Goal: Information Seeking & Learning: Learn about a topic

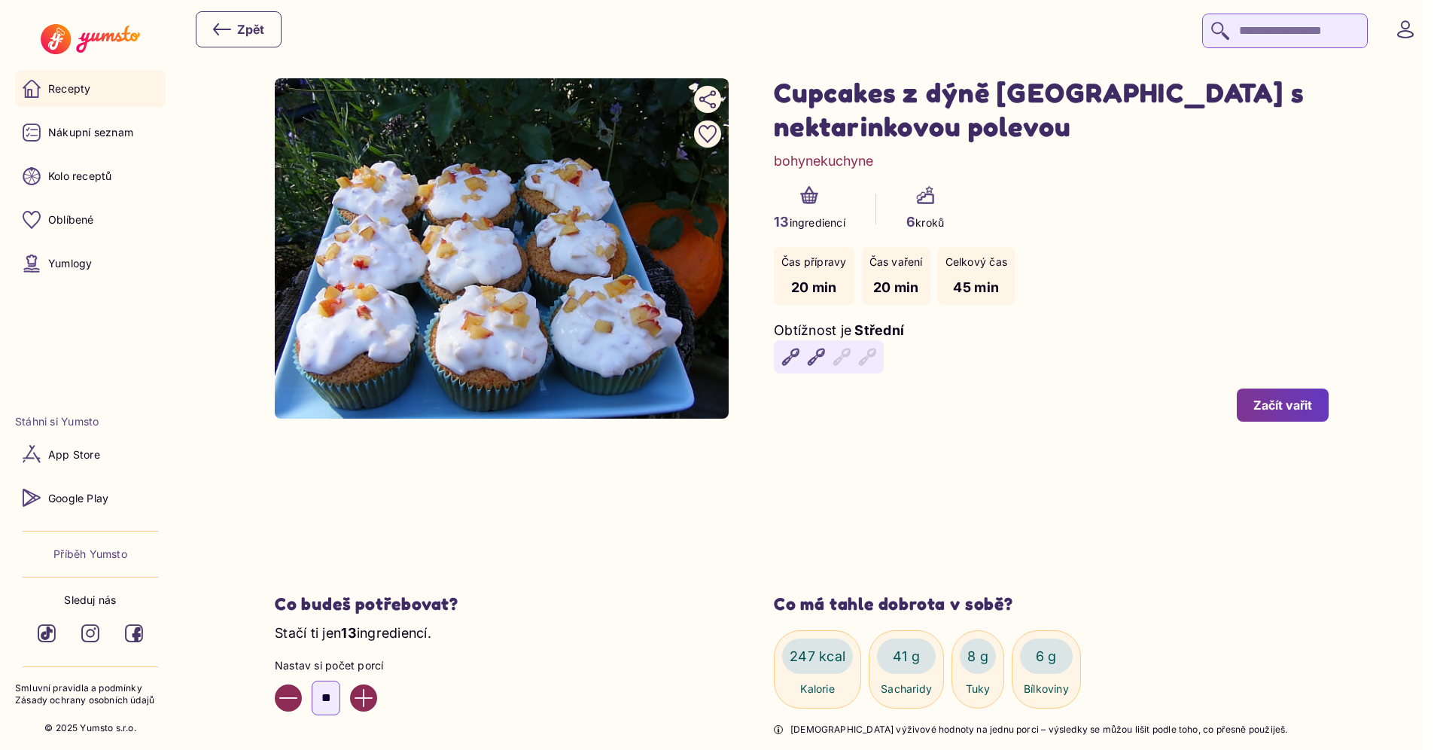
click at [123, 87] on link "Recepty" at bounding box center [90, 89] width 151 height 36
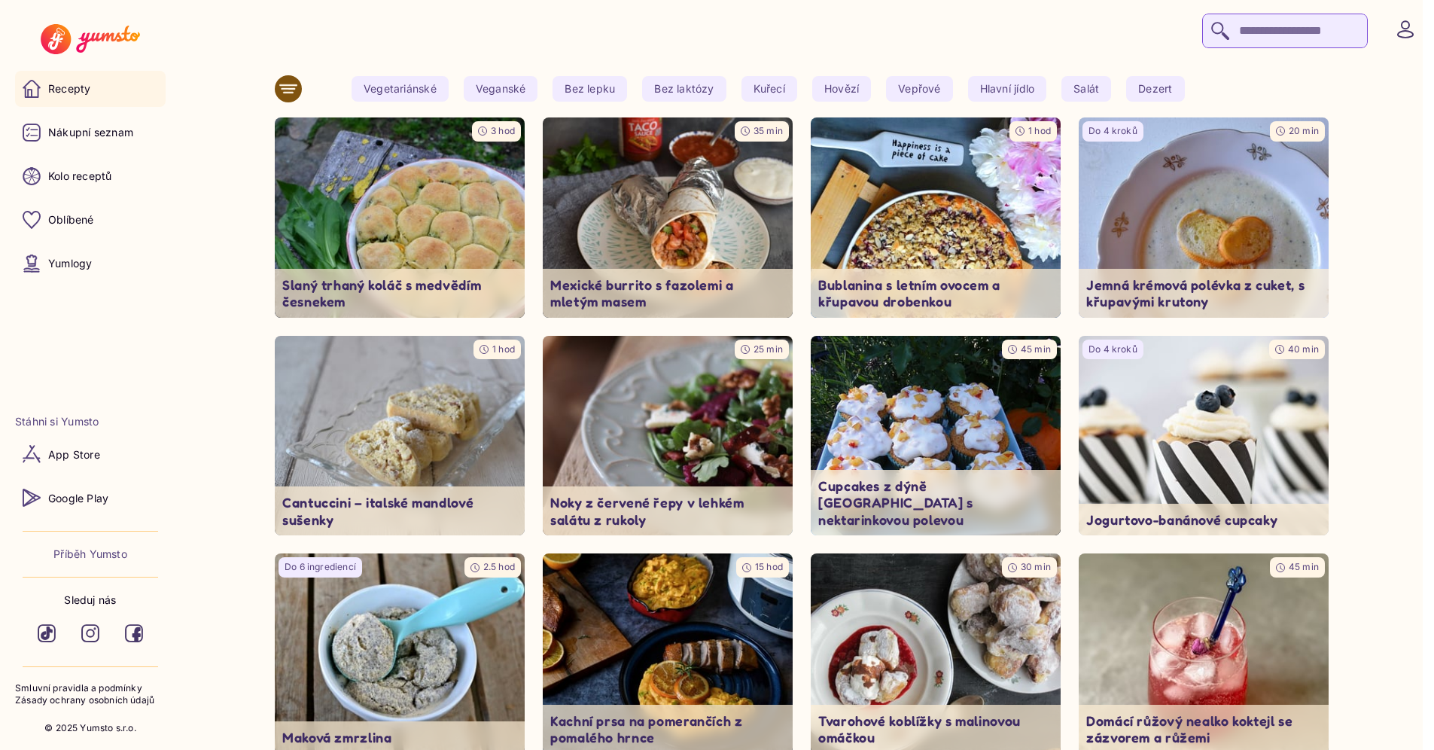
click at [827, 35] on div at bounding box center [807, 30] width 1223 height 38
click at [93, 178] on p "Kolo receptů" at bounding box center [80, 176] width 64 height 15
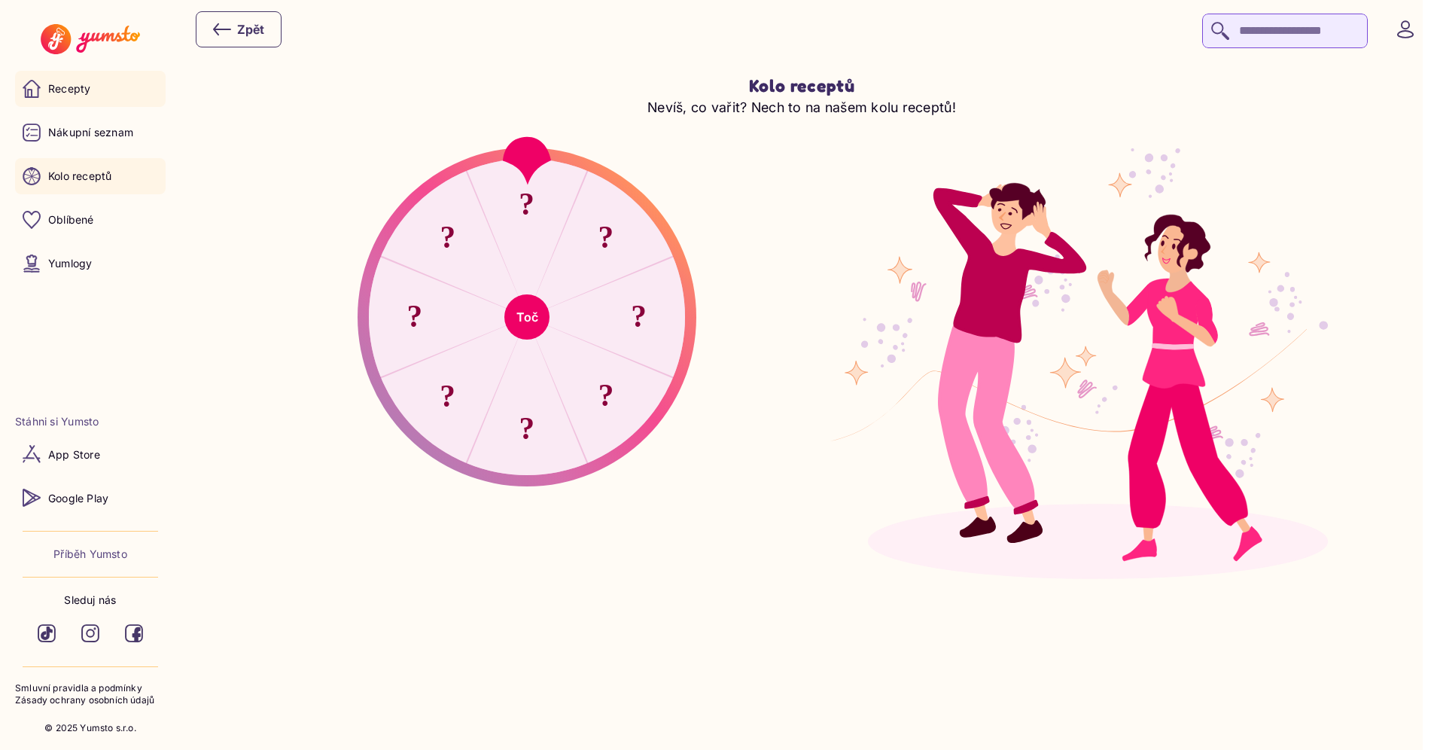
click at [73, 93] on p "Recepty" at bounding box center [69, 88] width 42 height 15
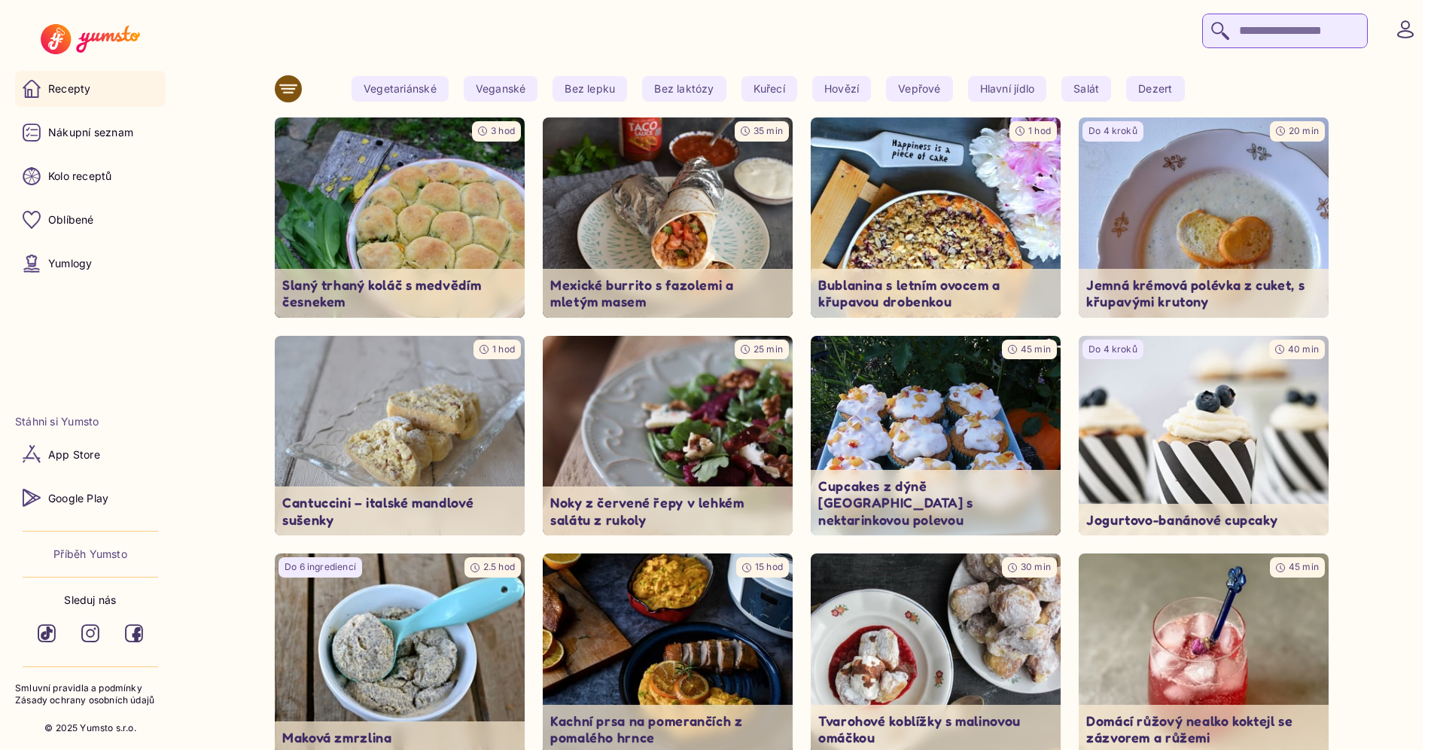
click at [1140, 224] on img at bounding box center [1204, 217] width 250 height 200
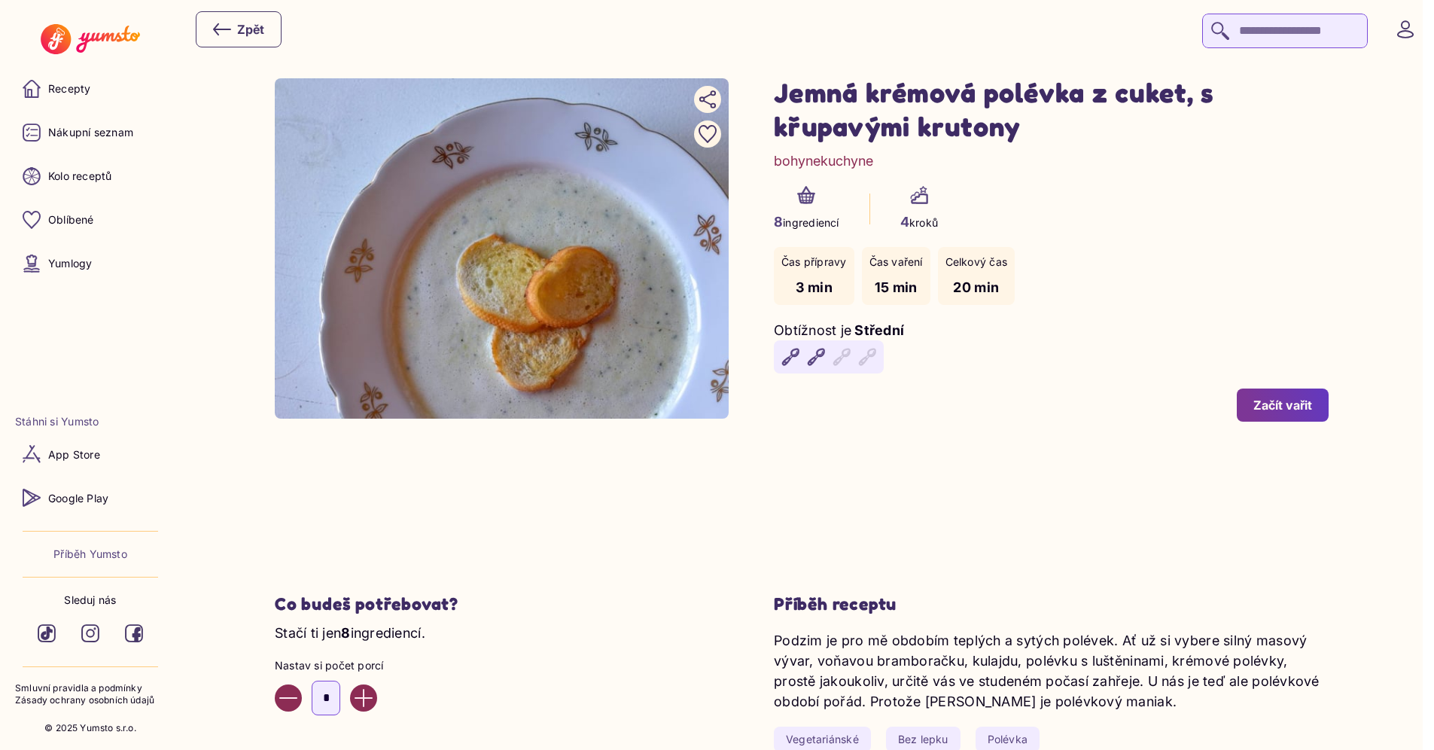
click at [162, 83] on link "Recepty" at bounding box center [90, 89] width 151 height 36
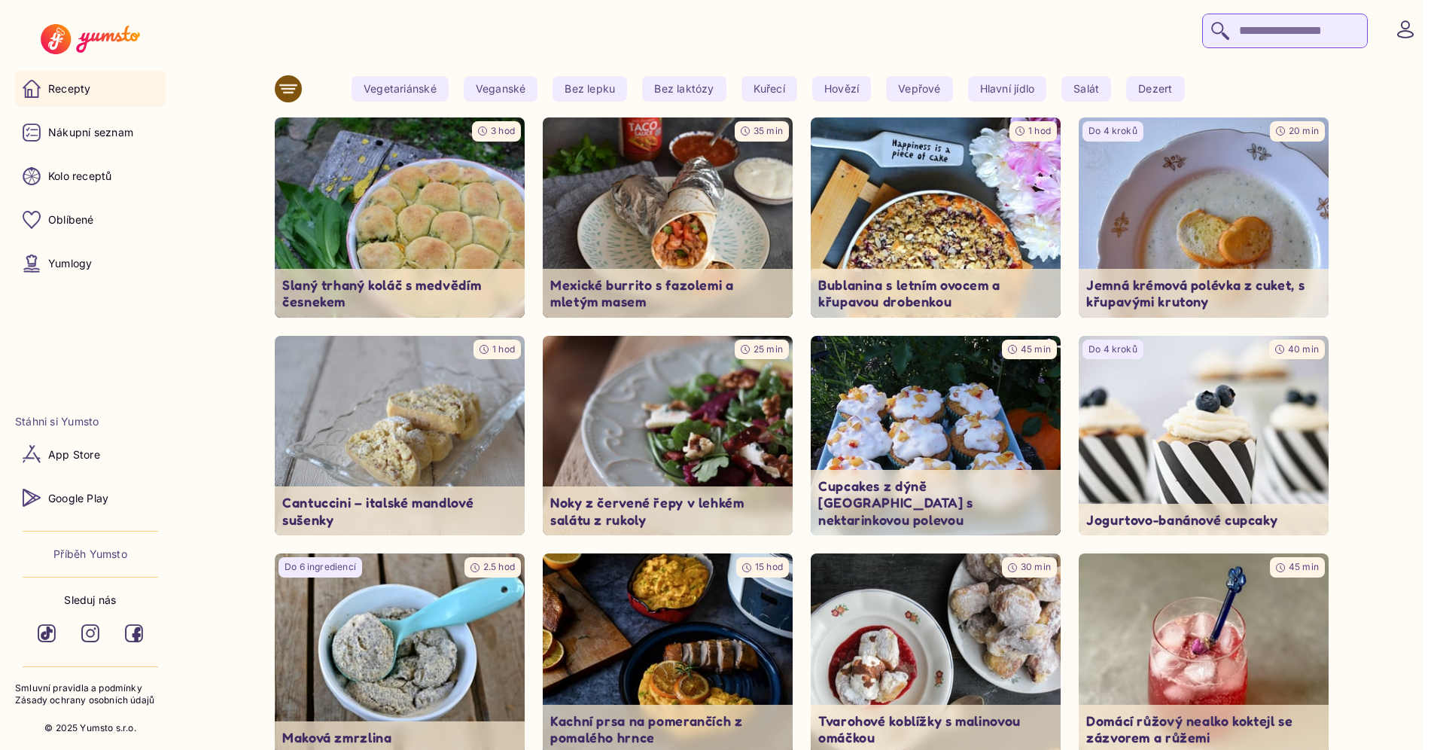
click at [783, 20] on div at bounding box center [807, 30] width 1223 height 38
click at [455, 390] on img at bounding box center [400, 436] width 250 height 200
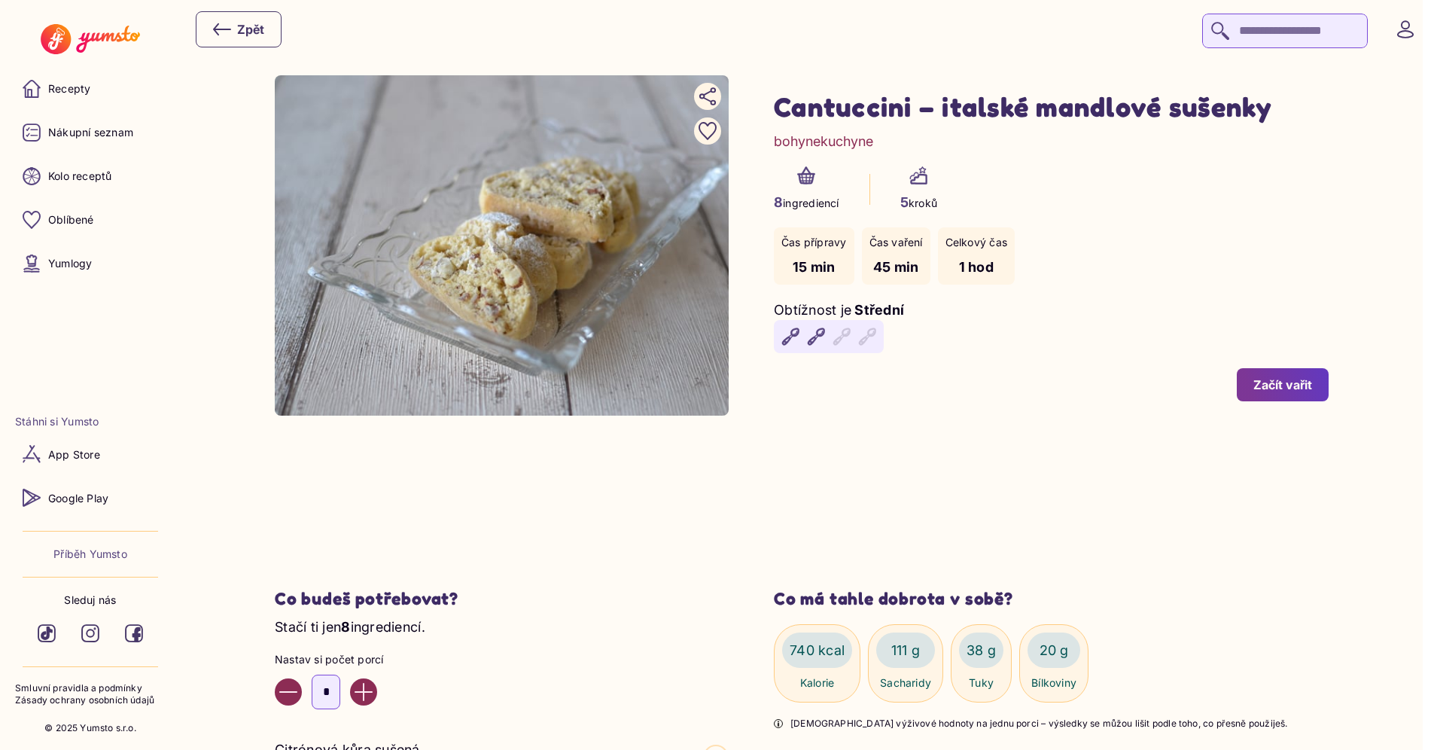
click at [991, 119] on h1 "Cantuccini – italské mandlové sušenky" at bounding box center [1051, 107] width 555 height 34
click at [86, 91] on p "Recepty" at bounding box center [69, 88] width 42 height 15
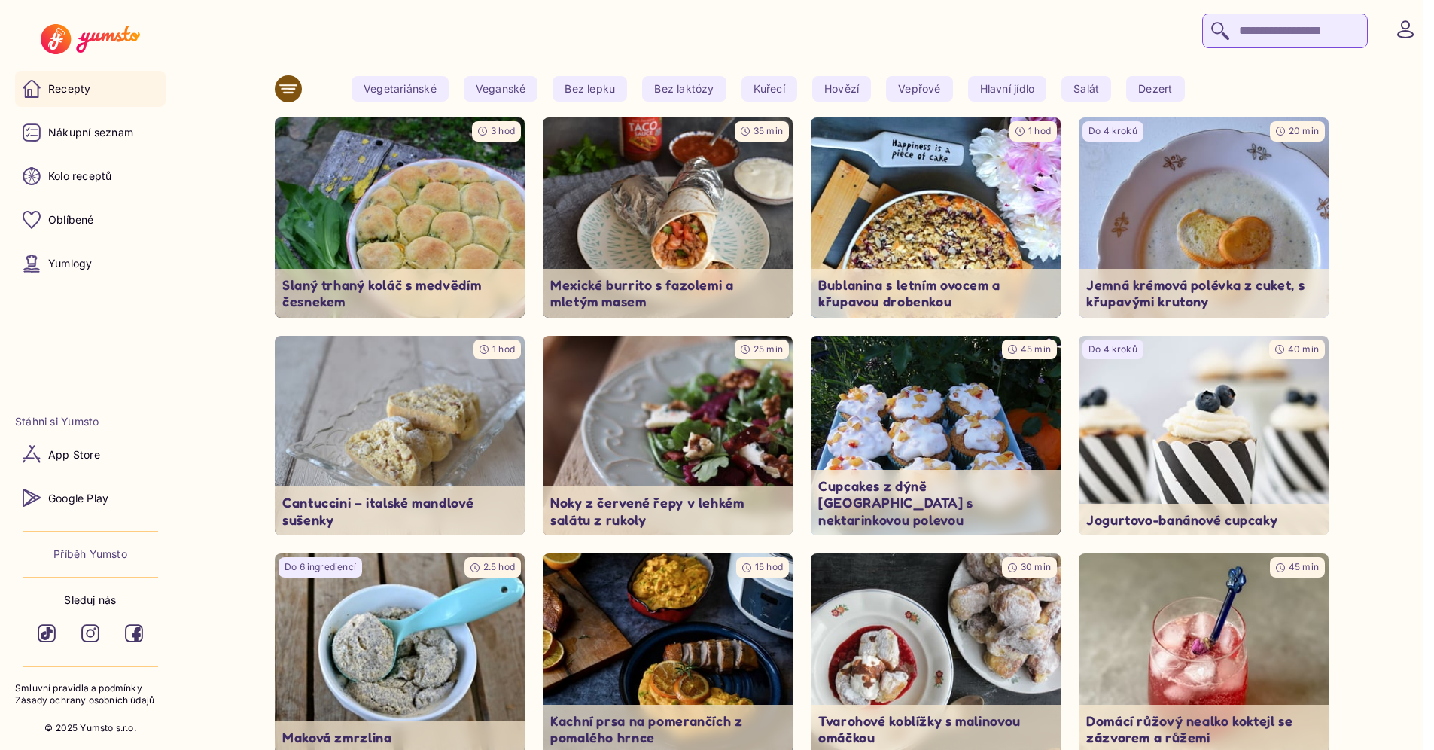
click at [783, 45] on div at bounding box center [807, 30] width 1223 height 38
click at [816, 23] on div at bounding box center [807, 30] width 1223 height 38
click at [746, 17] on div at bounding box center [807, 30] width 1223 height 38
click at [766, 23] on div at bounding box center [807, 30] width 1223 height 38
click at [703, 22] on div at bounding box center [807, 30] width 1223 height 38
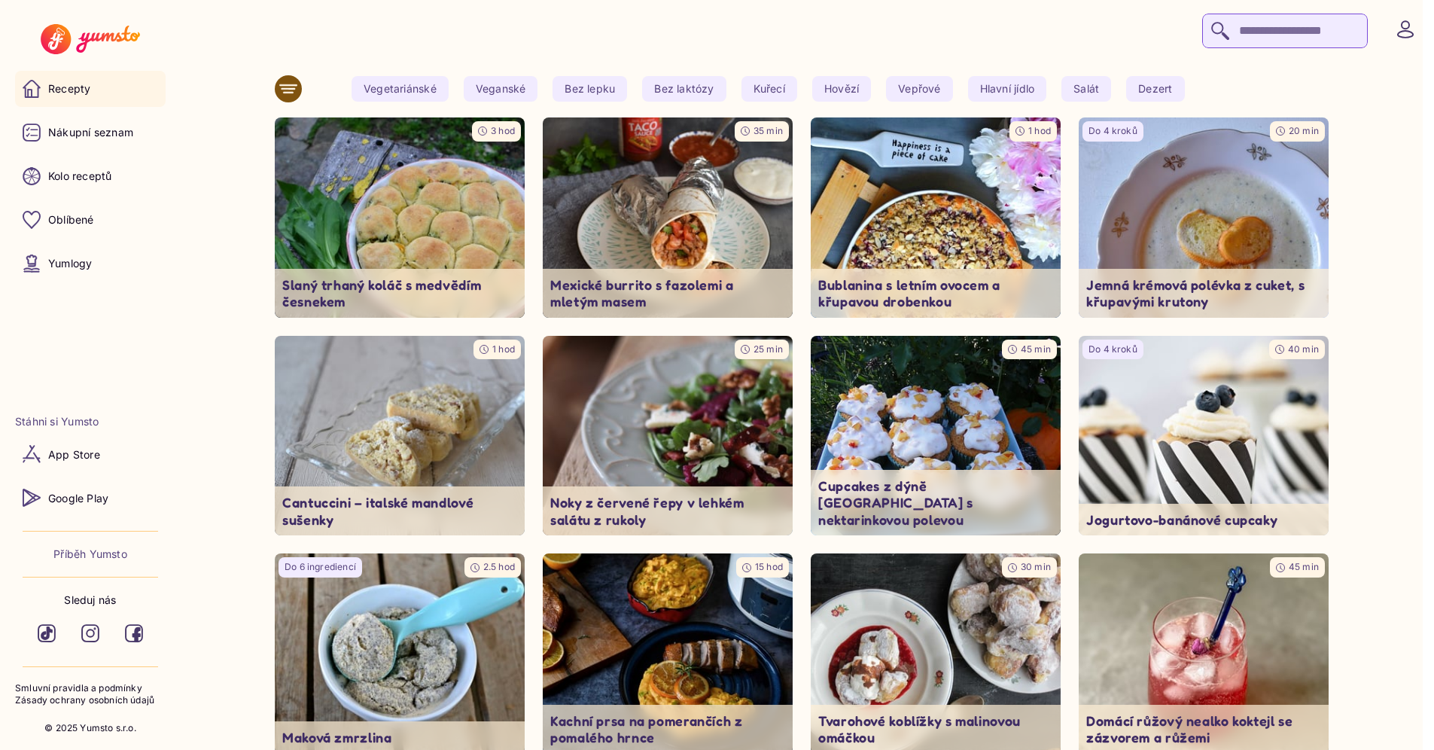
click at [703, 22] on div at bounding box center [807, 30] width 1223 height 38
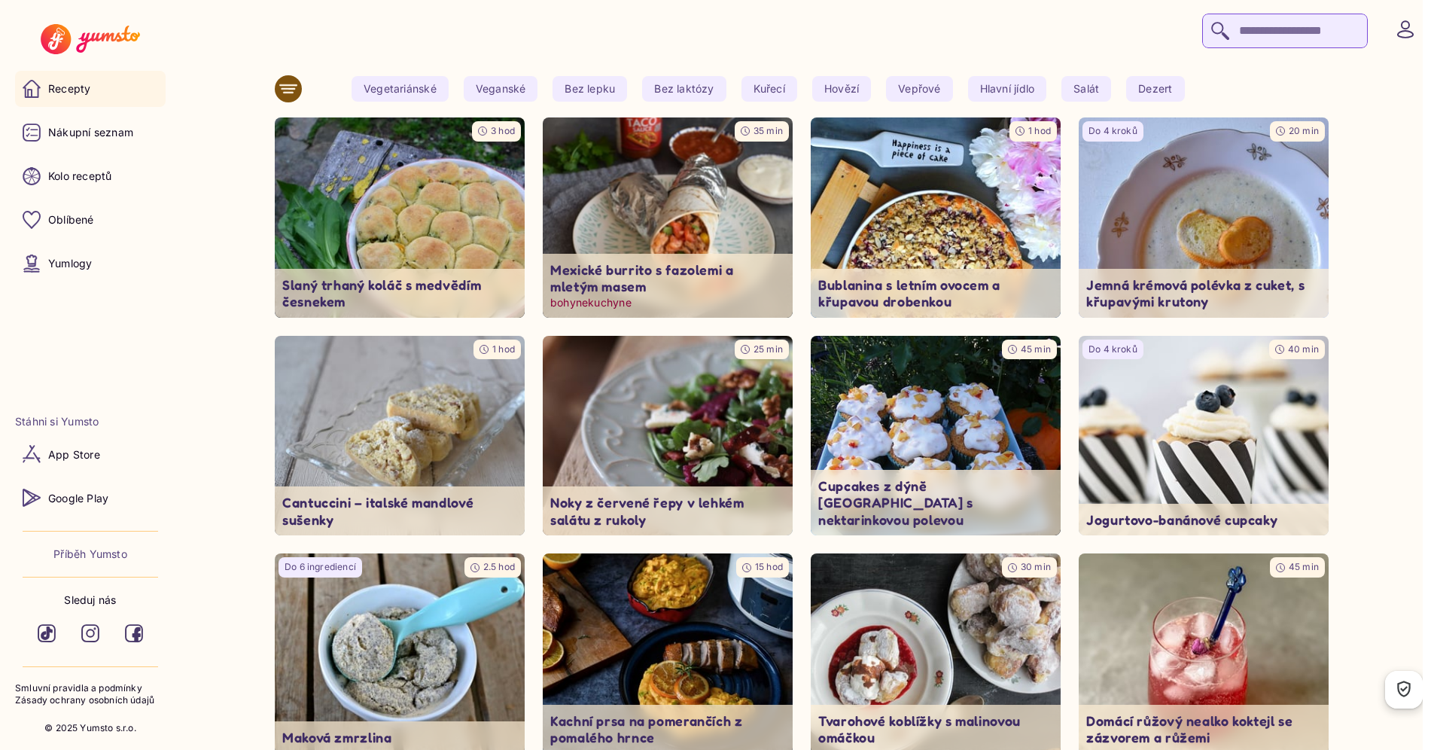
click at [747, 198] on img at bounding box center [668, 217] width 263 height 210
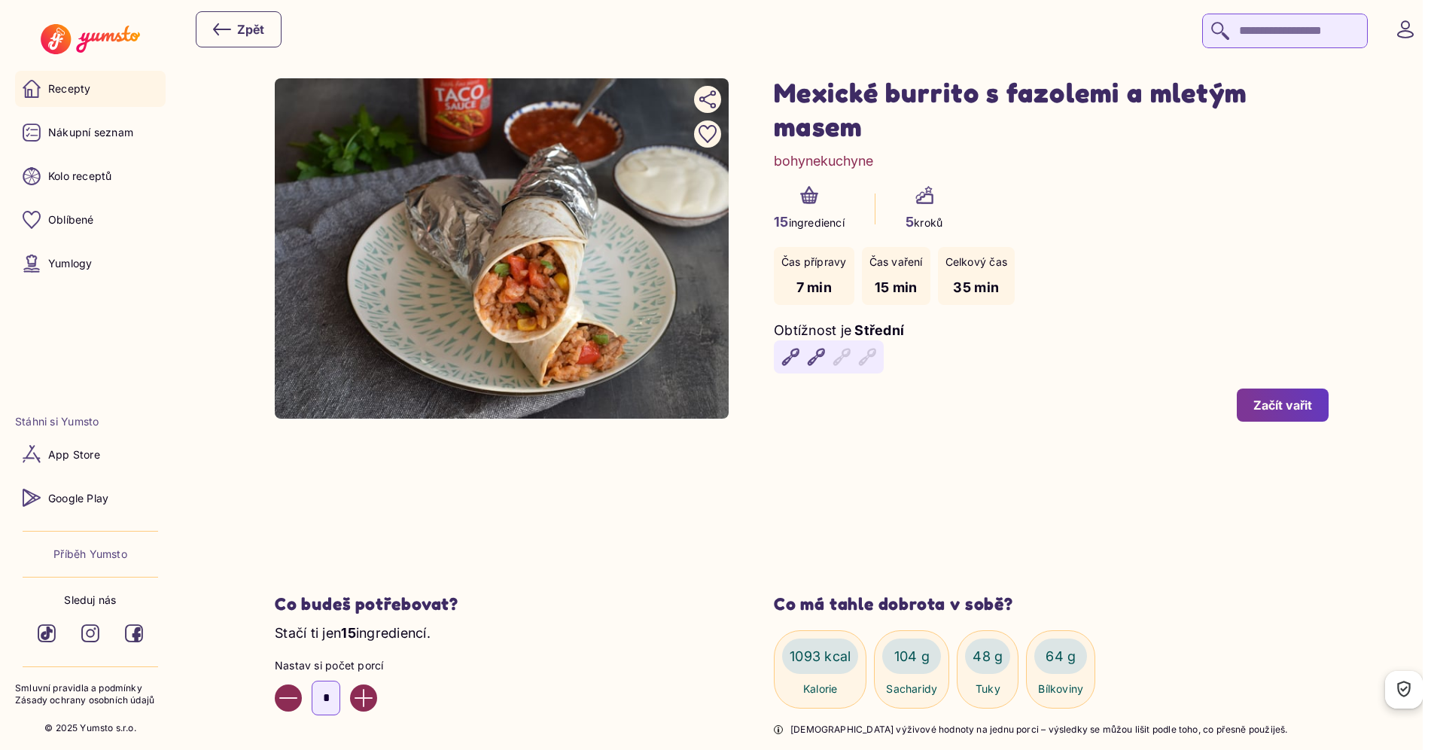
click at [148, 90] on link "Recepty" at bounding box center [90, 89] width 151 height 36
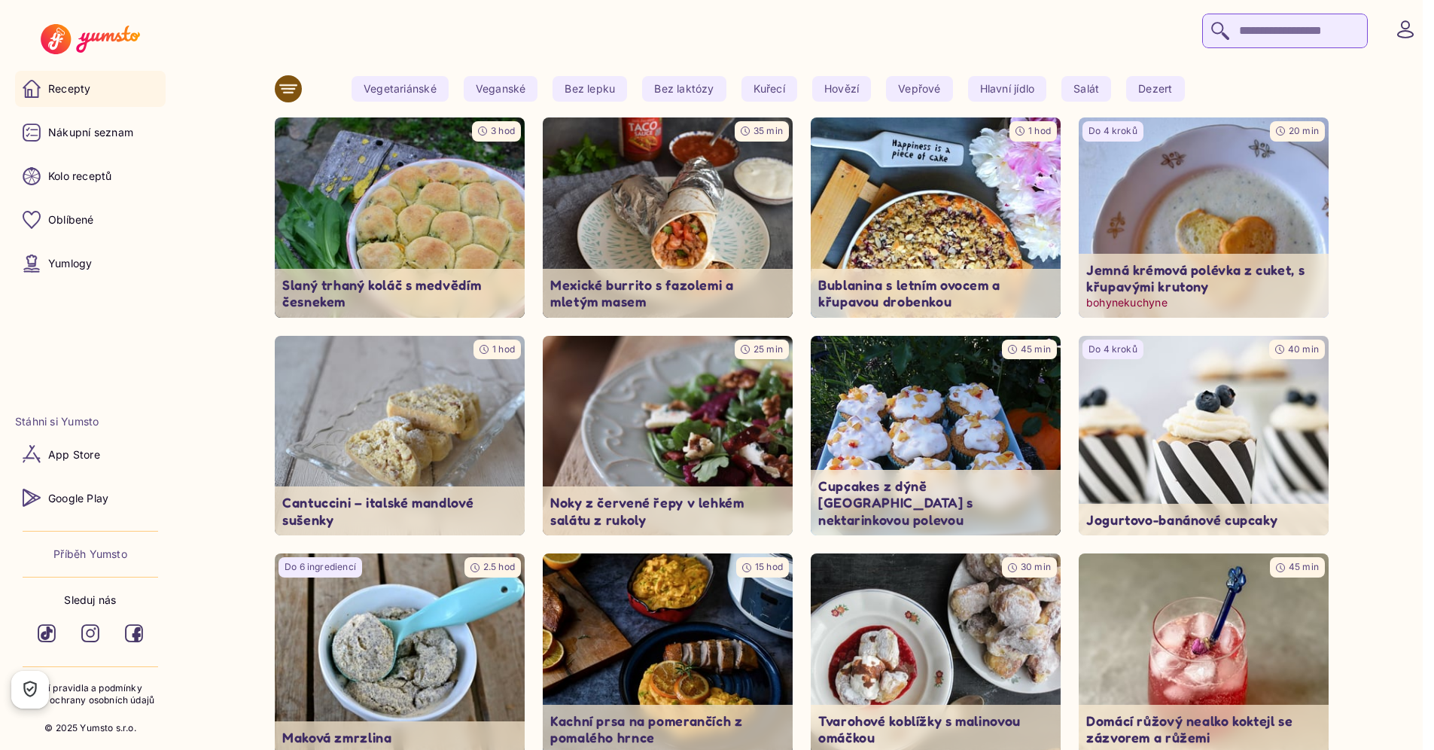
click at [1232, 222] on img at bounding box center [1204, 217] width 263 height 210
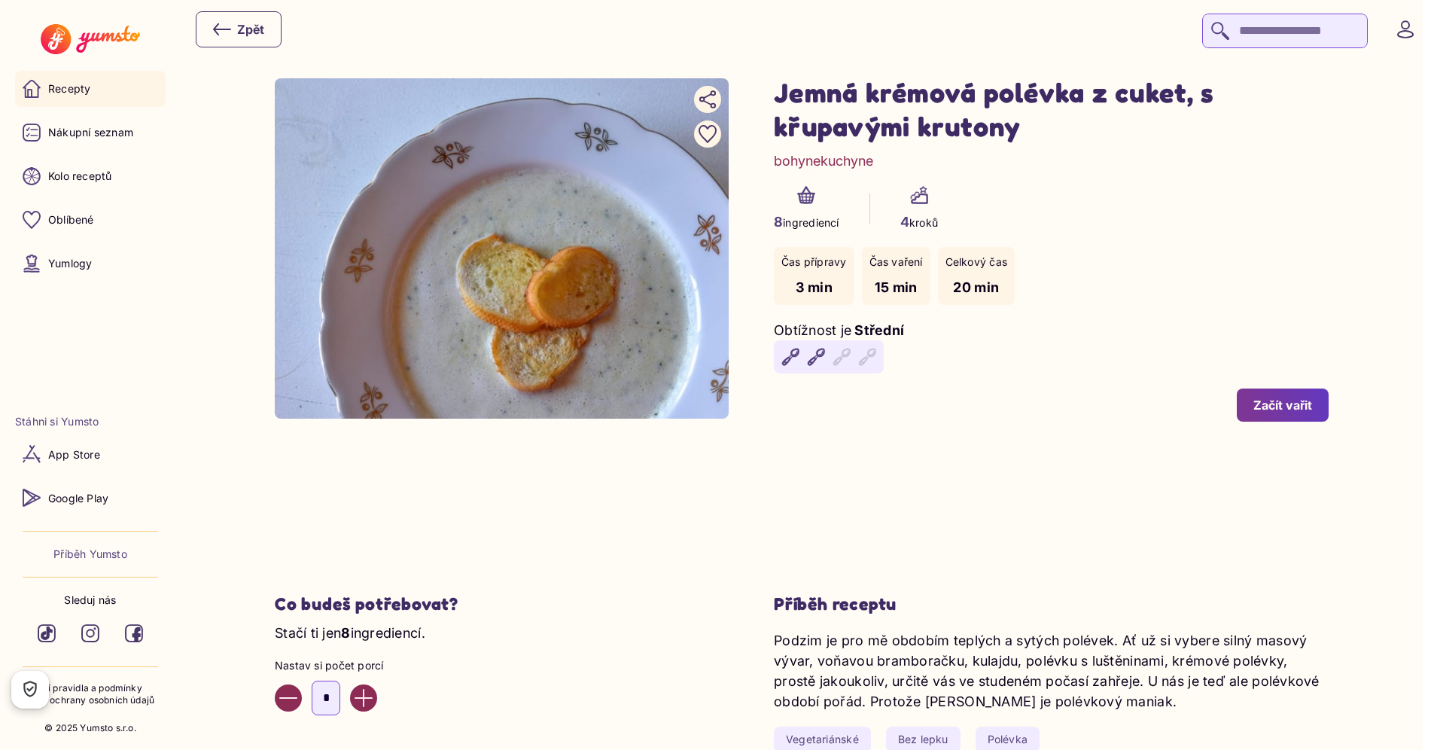
click at [99, 99] on link "Recepty" at bounding box center [90, 89] width 151 height 36
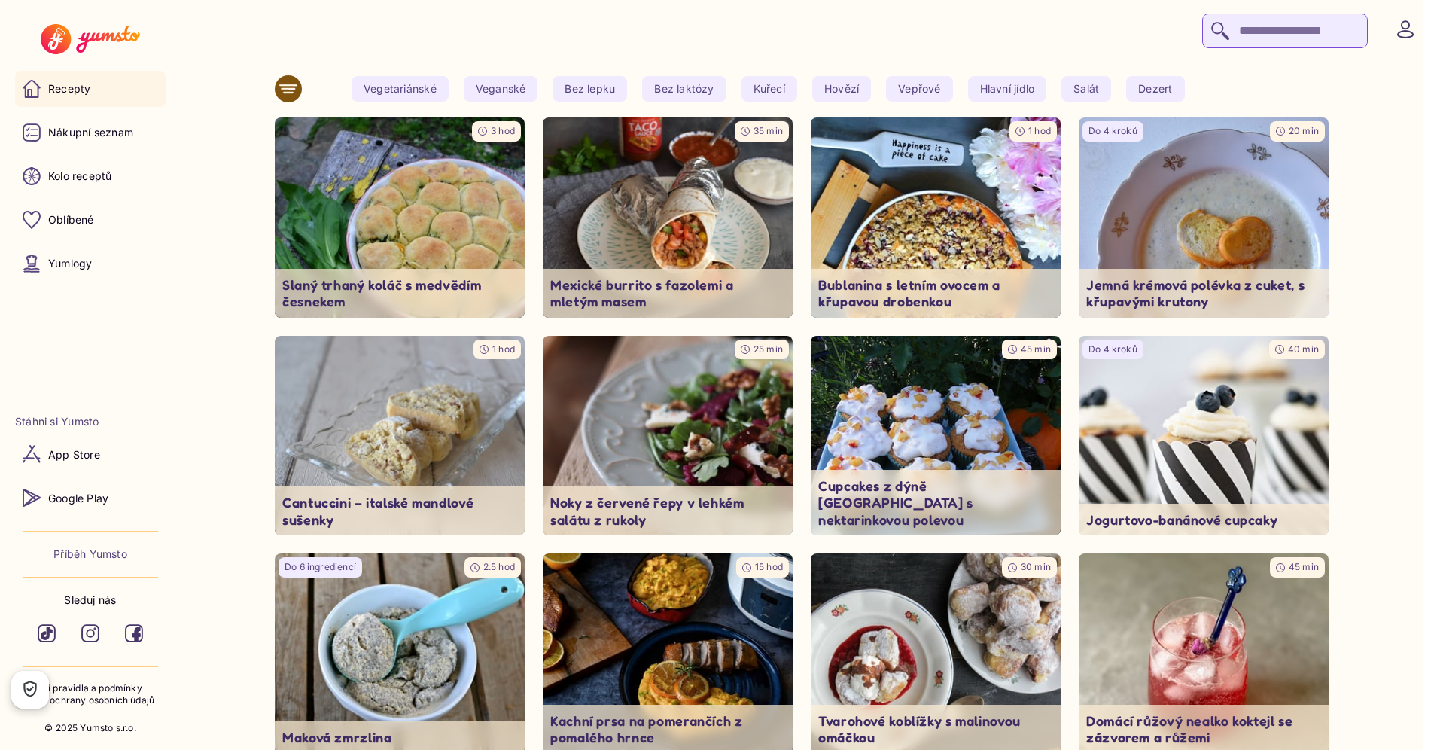
click at [409, 632] on img at bounding box center [400, 653] width 250 height 200
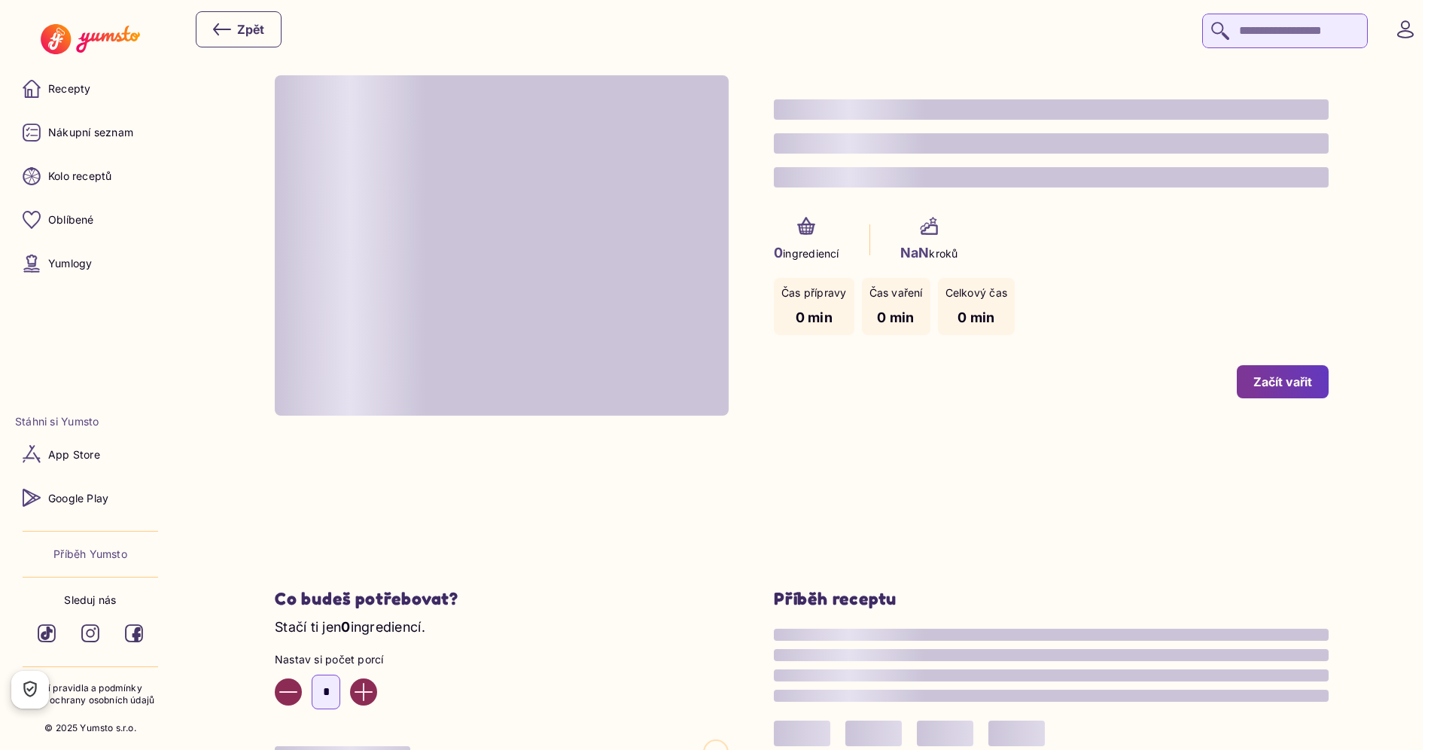
type input "*"
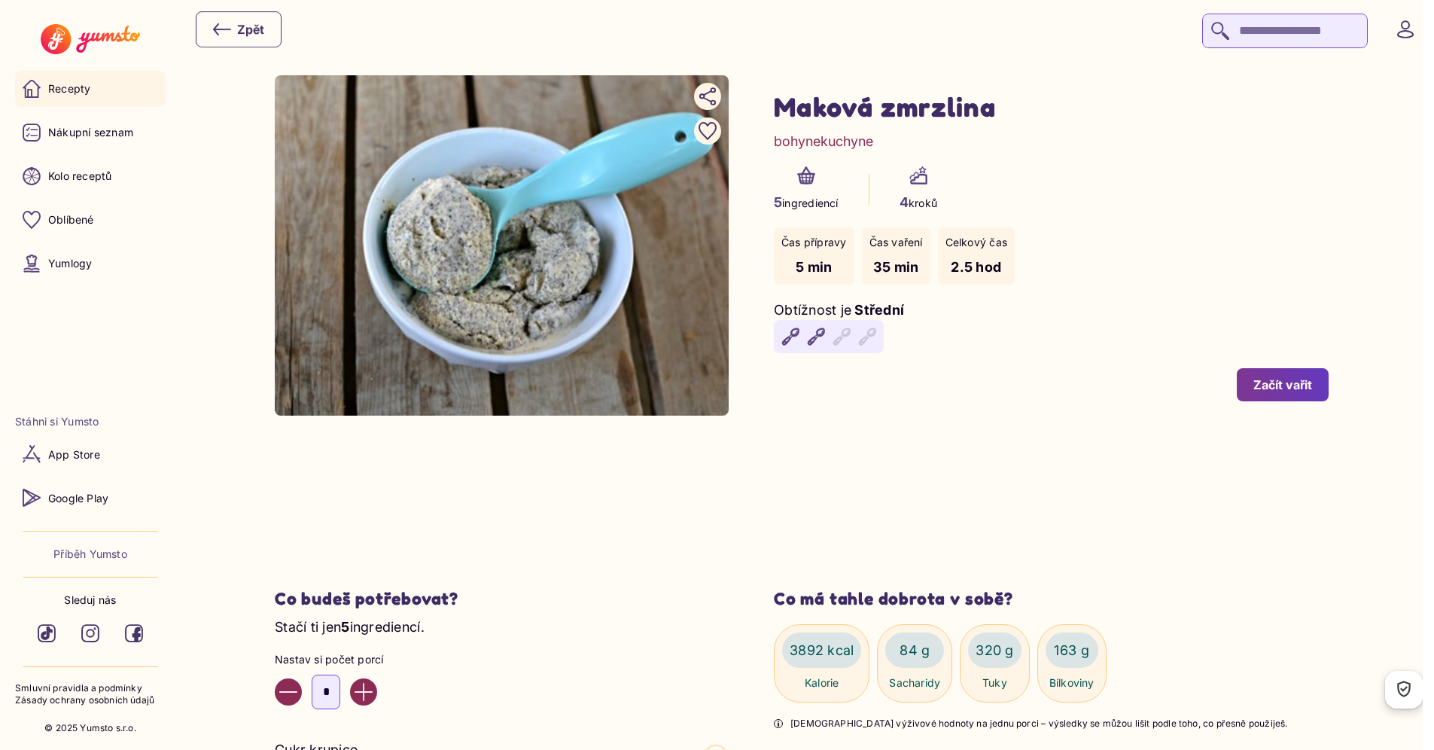
click at [53, 81] on link "Recepty" at bounding box center [90, 89] width 151 height 36
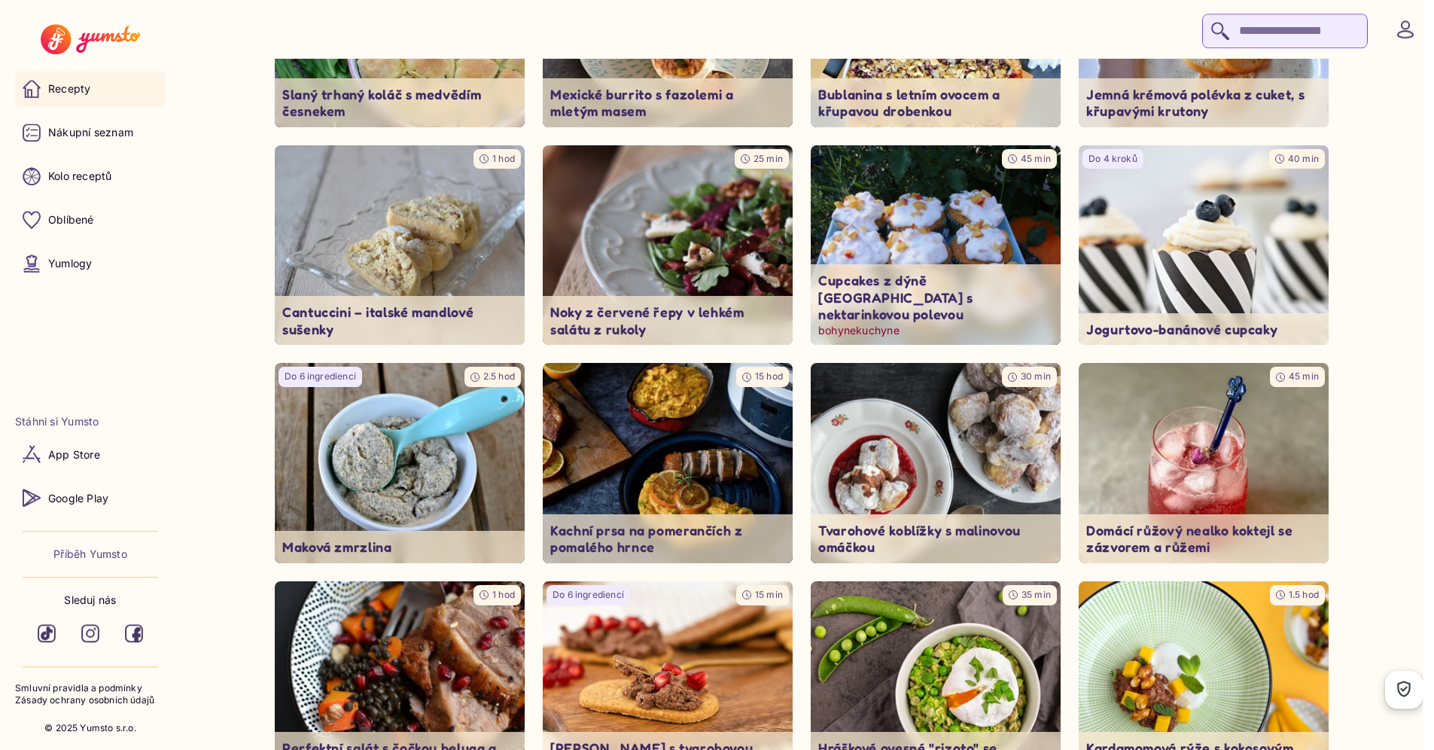
scroll to position [193, 0]
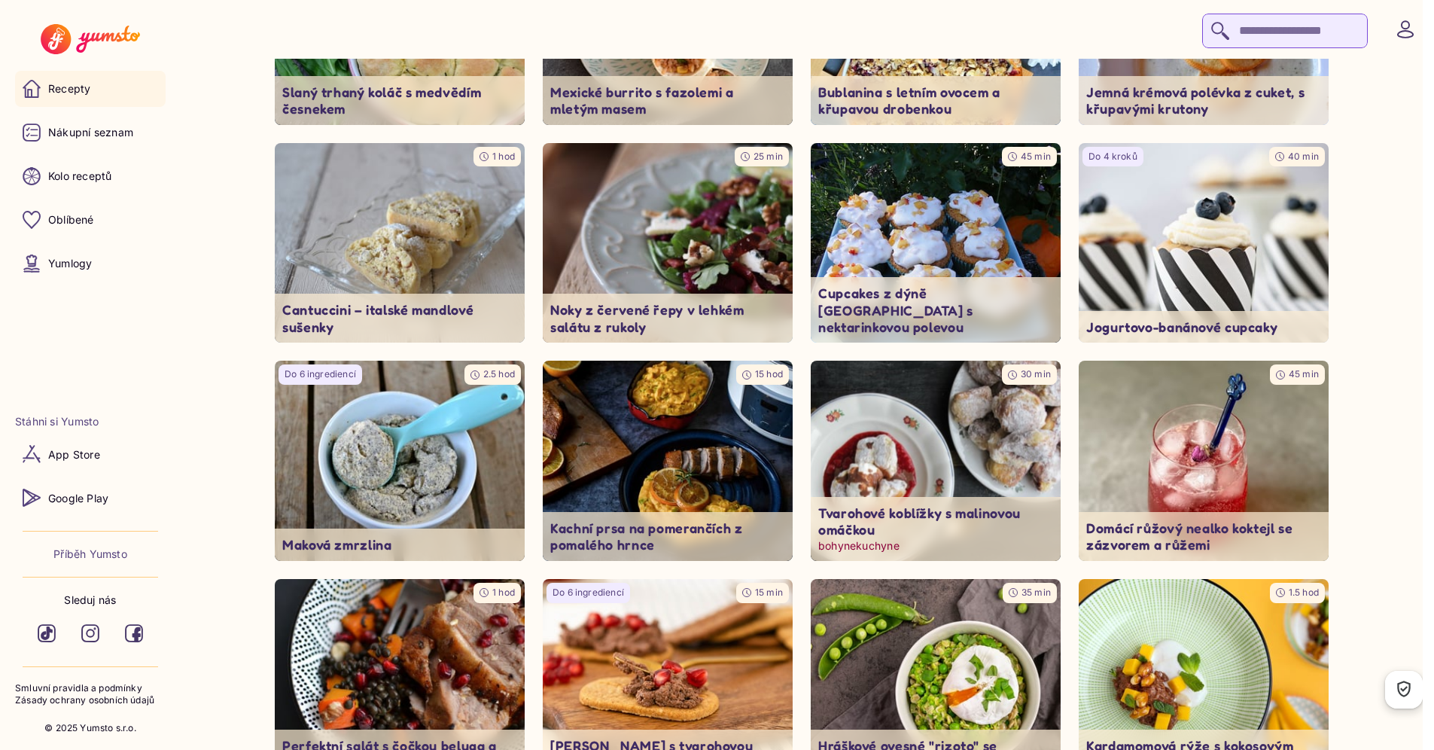
click at [1000, 488] on img at bounding box center [936, 461] width 263 height 210
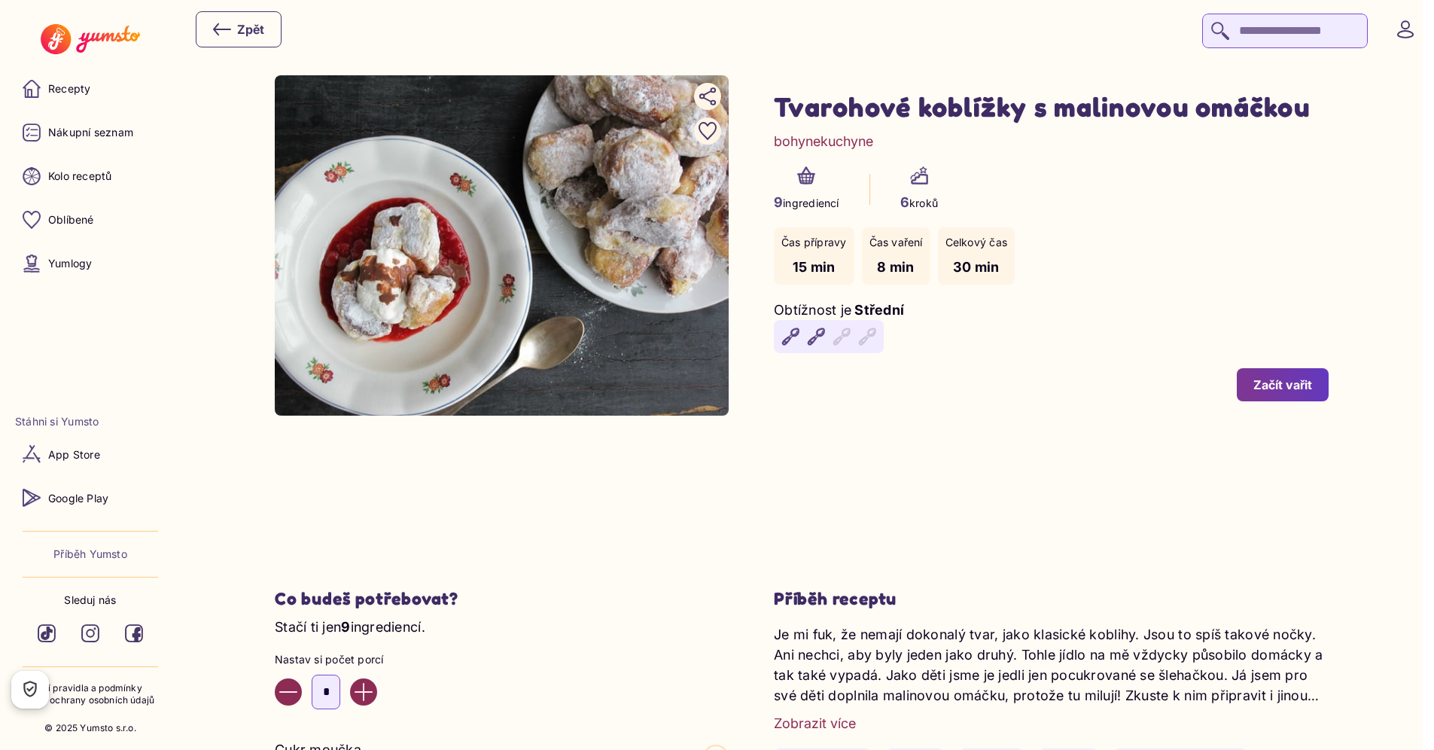
click at [1073, 207] on div "9 ingrediencí 6 kroků" at bounding box center [1051, 189] width 555 height 46
click at [77, 90] on p "Recepty" at bounding box center [69, 88] width 42 height 15
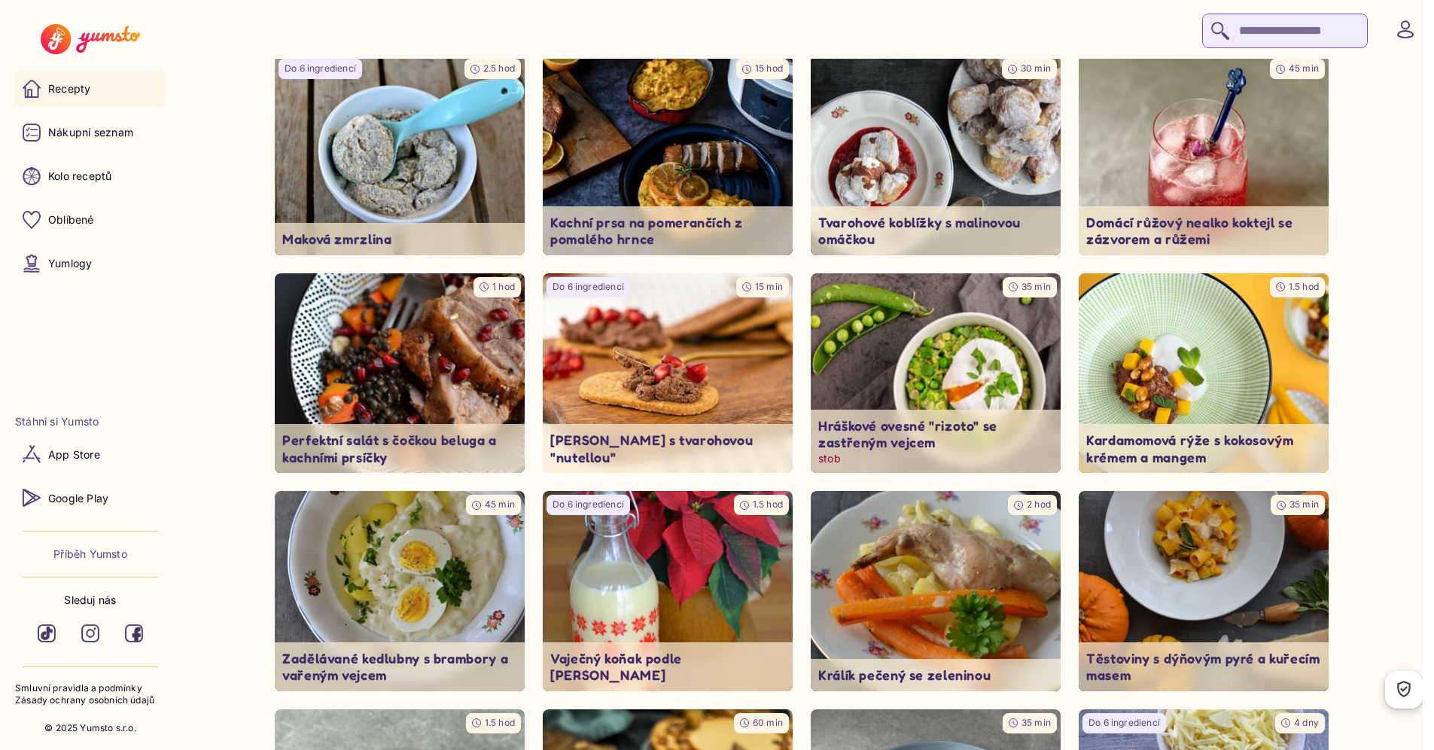
scroll to position [530, 0]
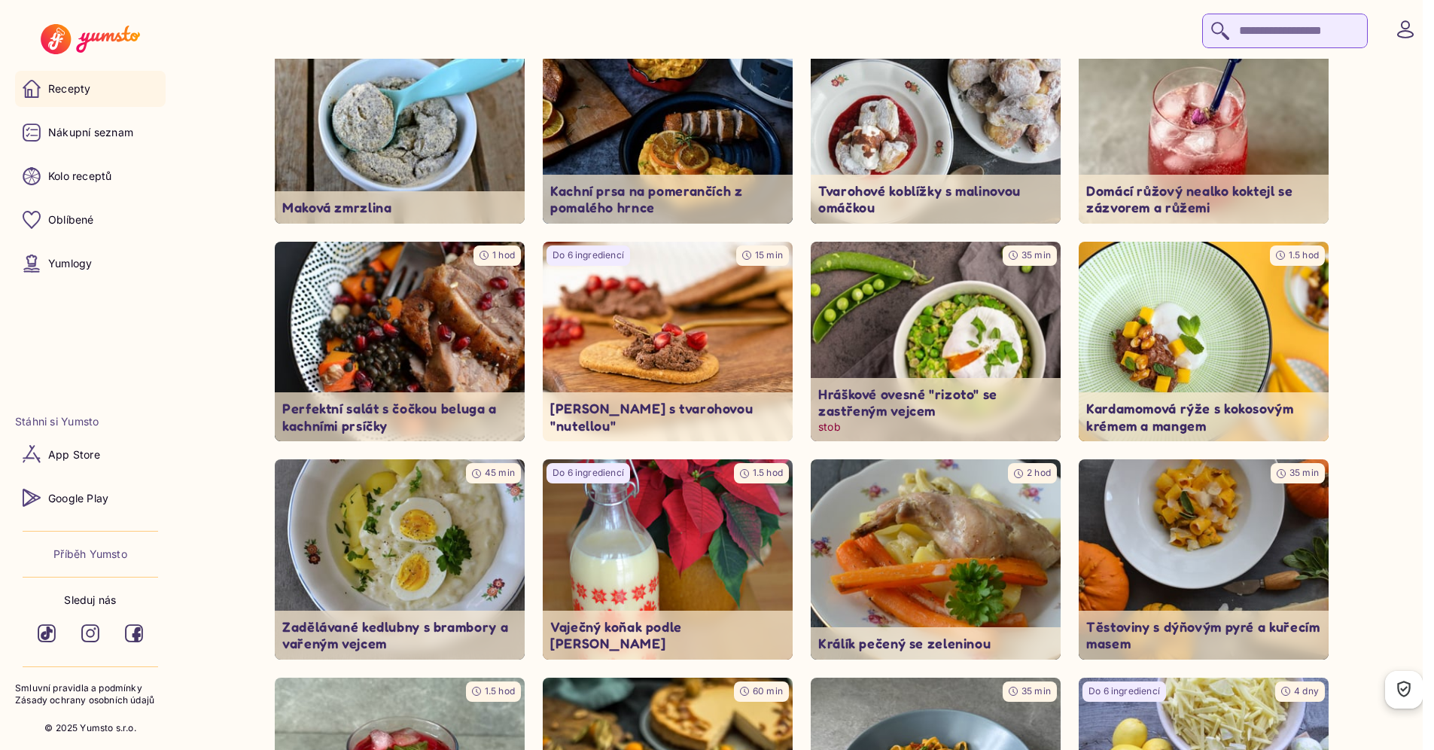
click at [960, 373] on img at bounding box center [936, 341] width 263 height 210
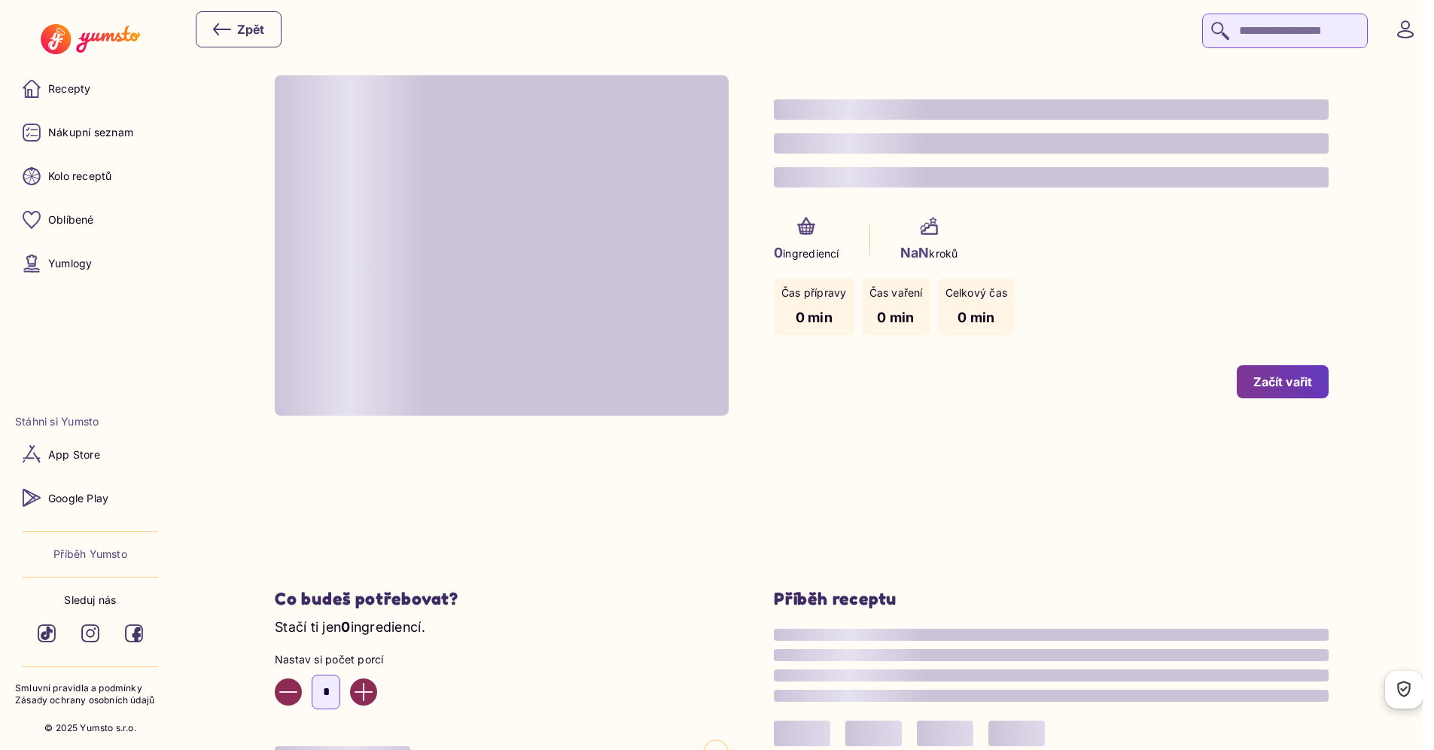
type input "*"
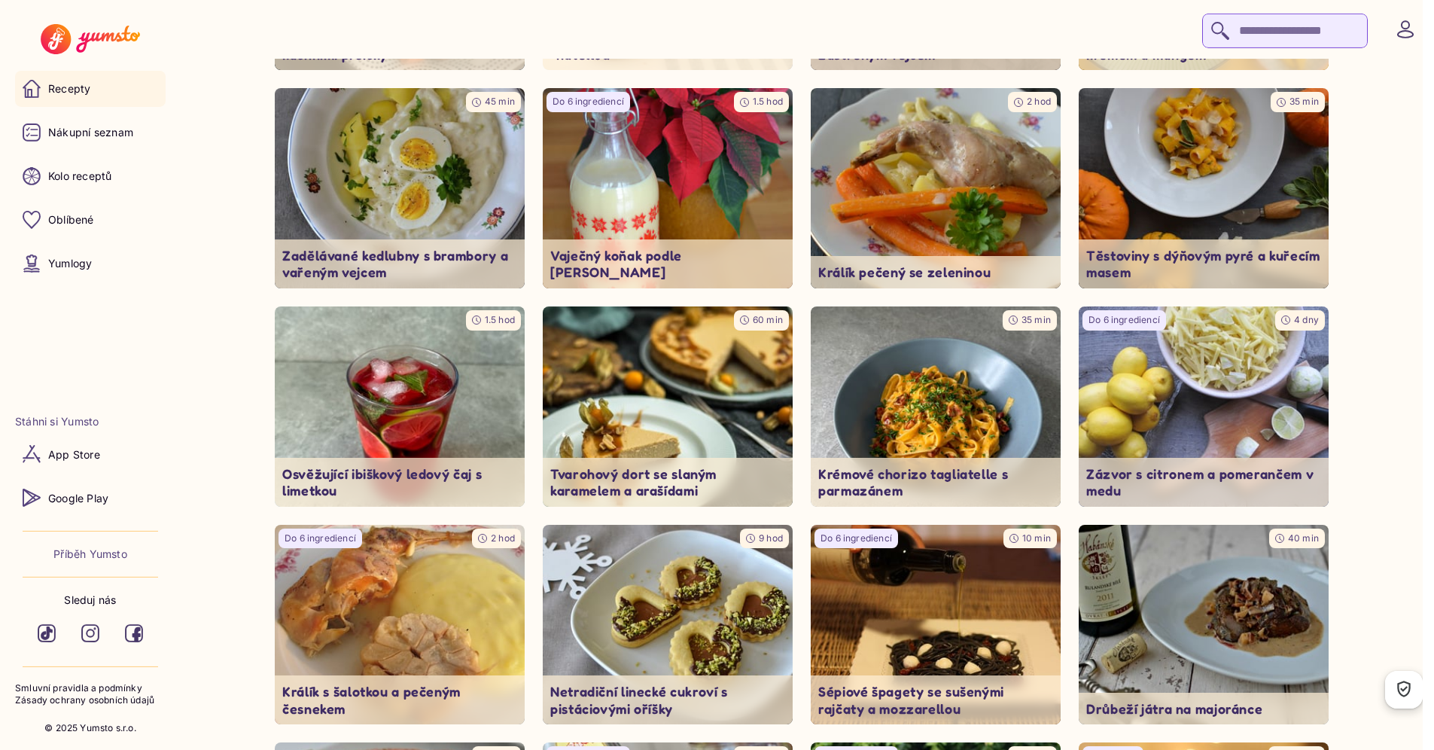
scroll to position [903, 0]
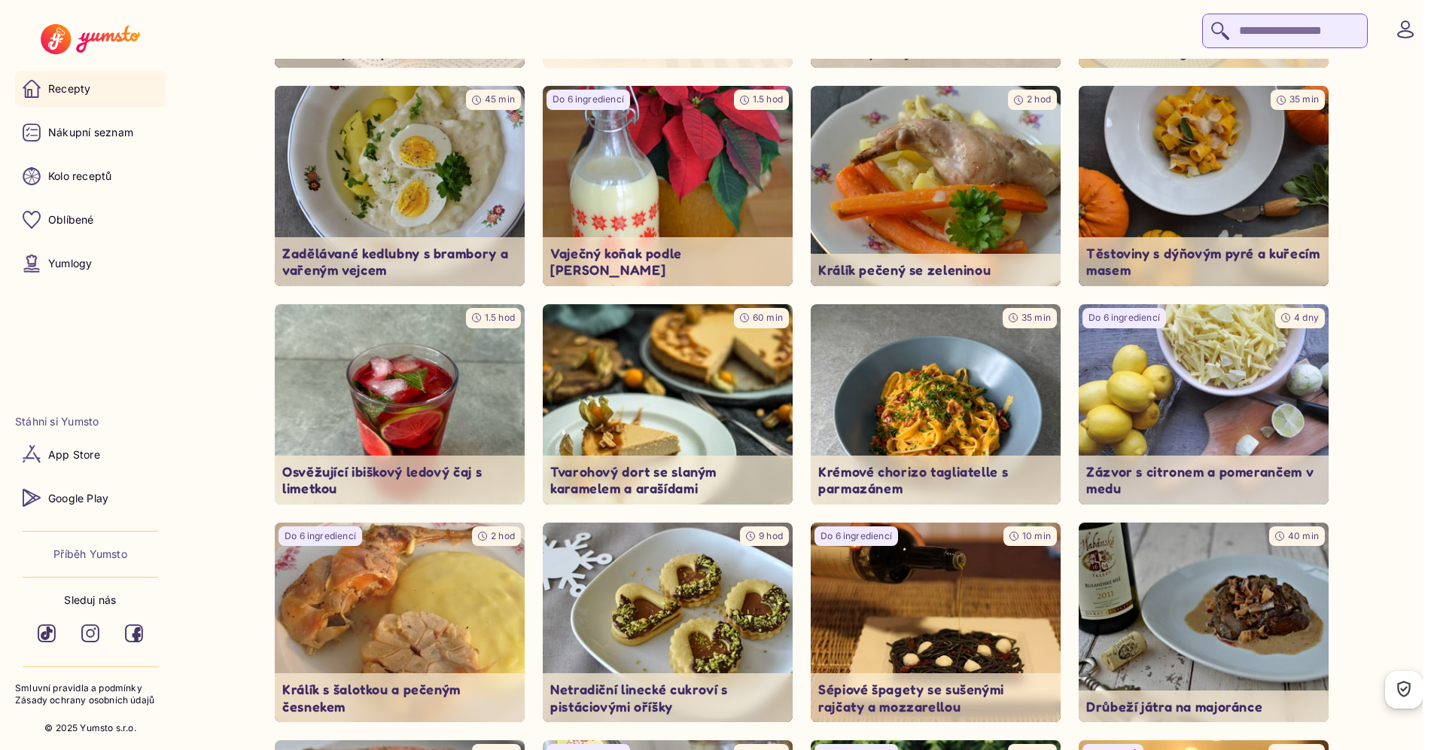
click at [1148, 402] on img at bounding box center [1204, 404] width 250 height 200
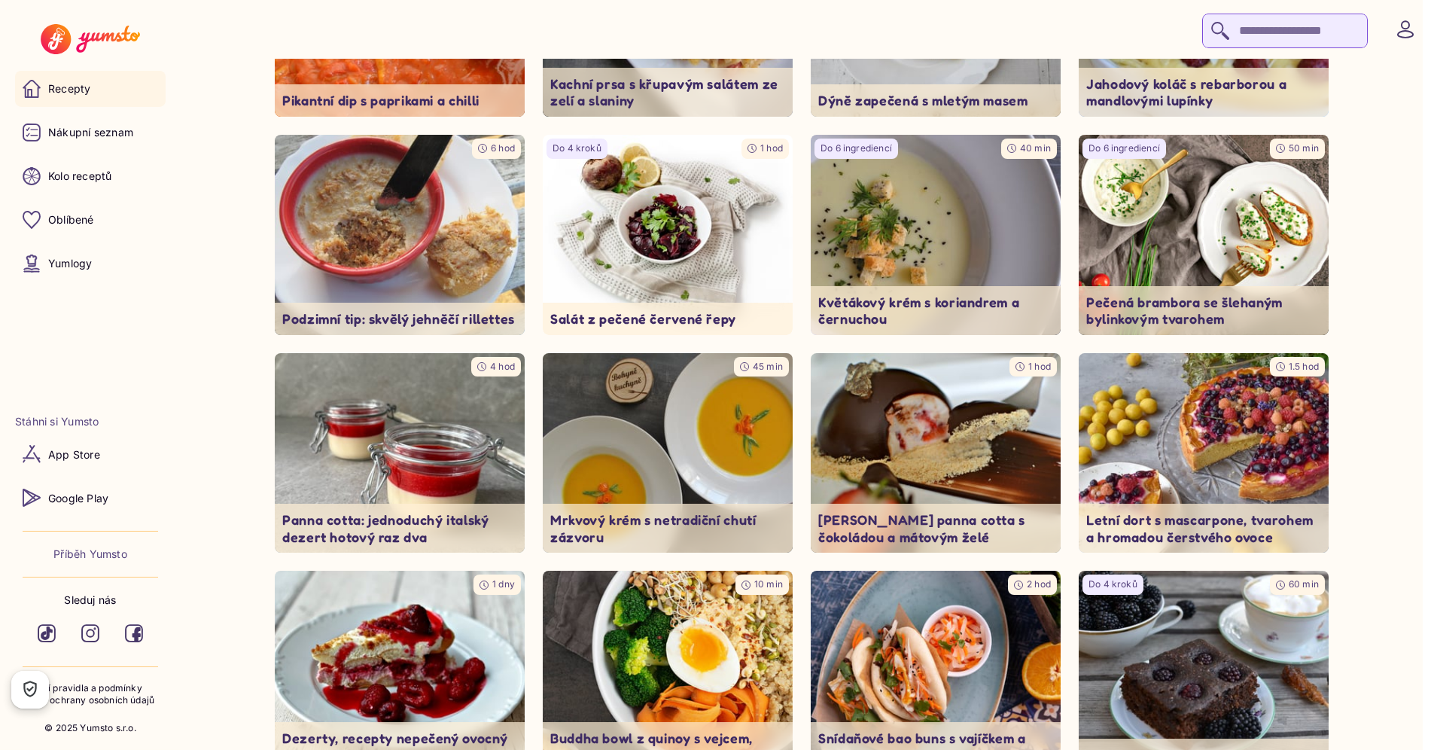
scroll to position [2252, 0]
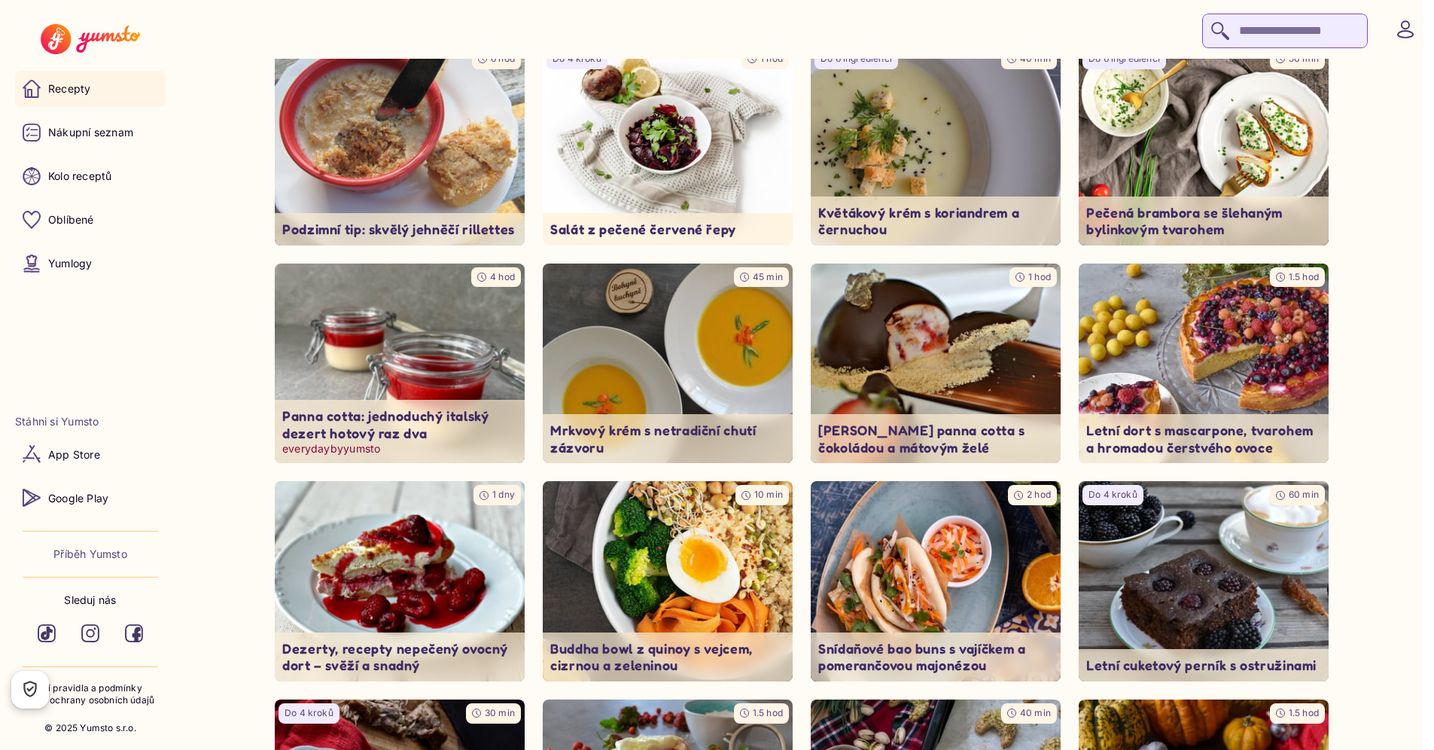
click at [413, 330] on img at bounding box center [400, 363] width 263 height 210
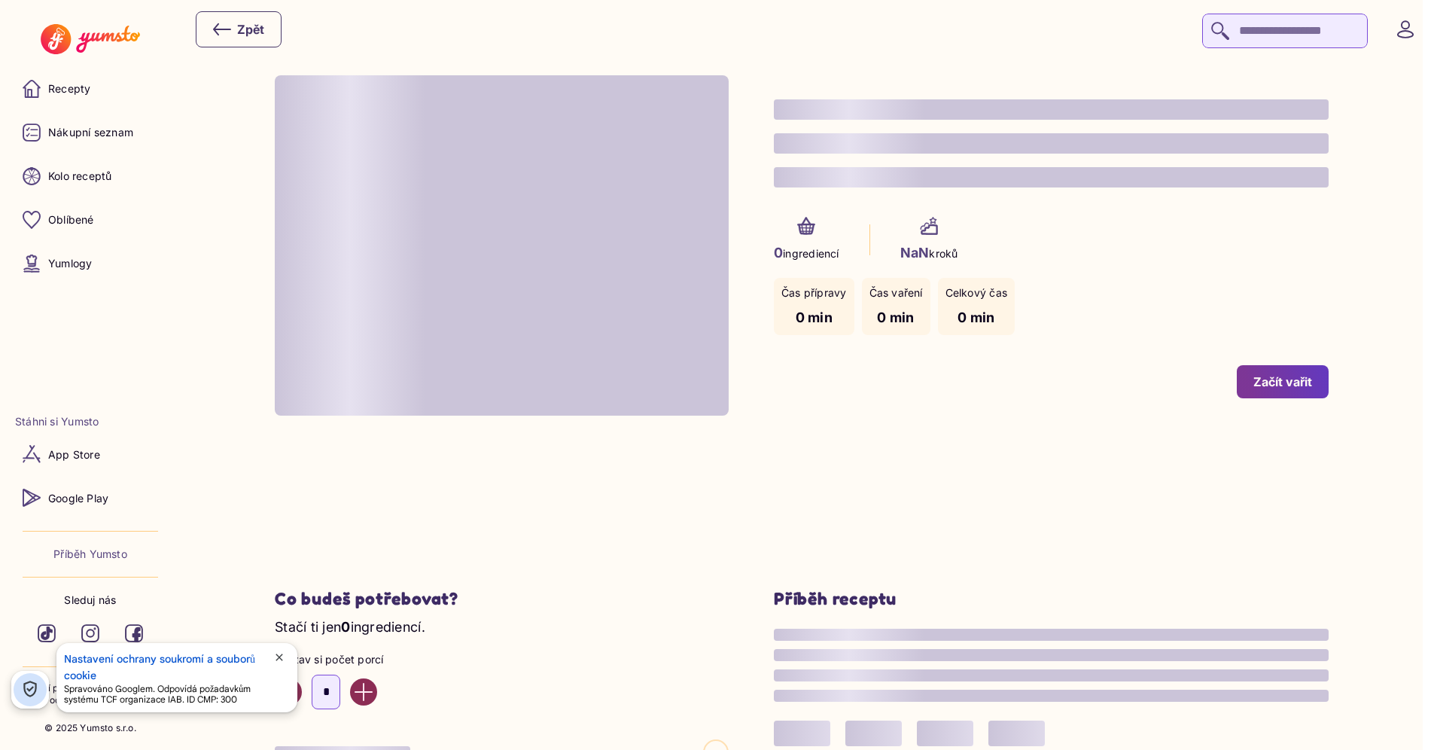
type input "*"
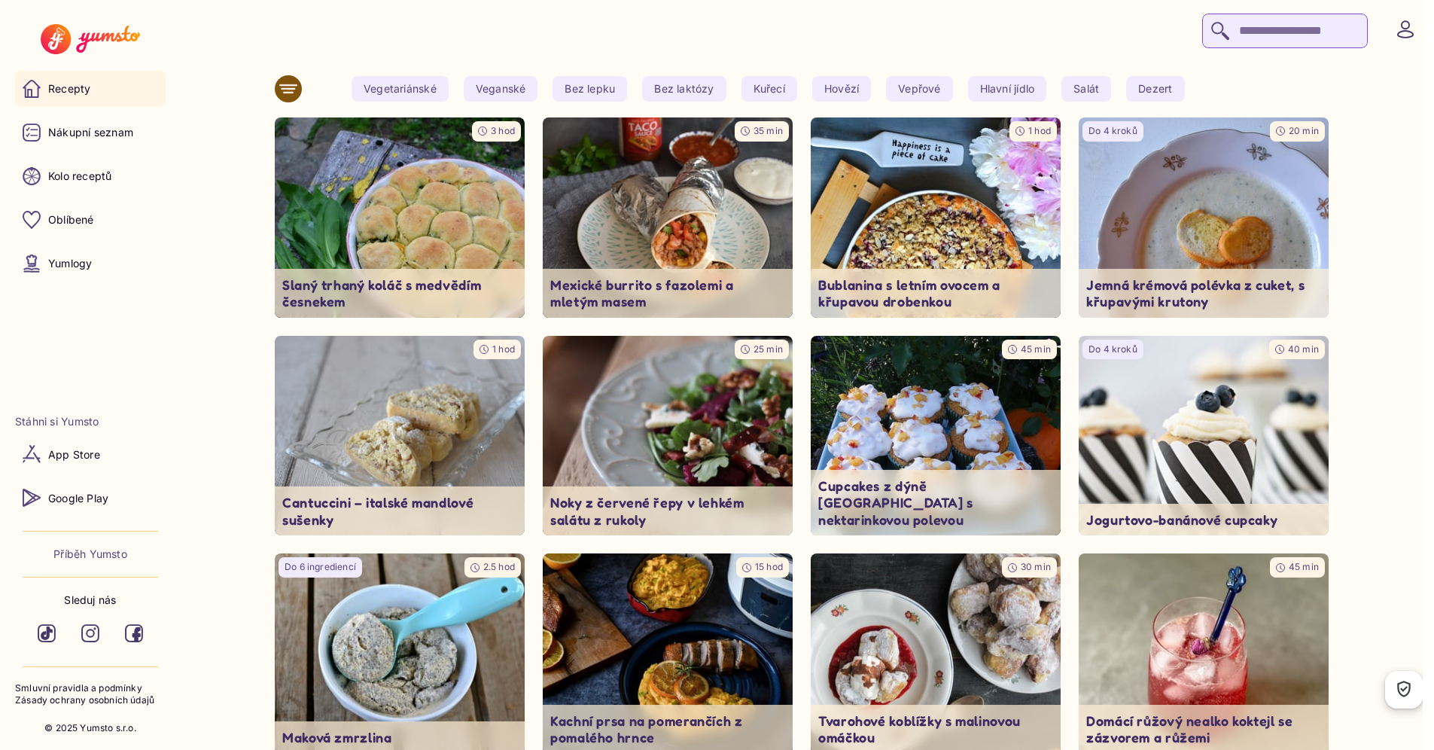
click at [852, 24] on div at bounding box center [807, 30] width 1223 height 38
